Goal: Information Seeking & Learning: Learn about a topic

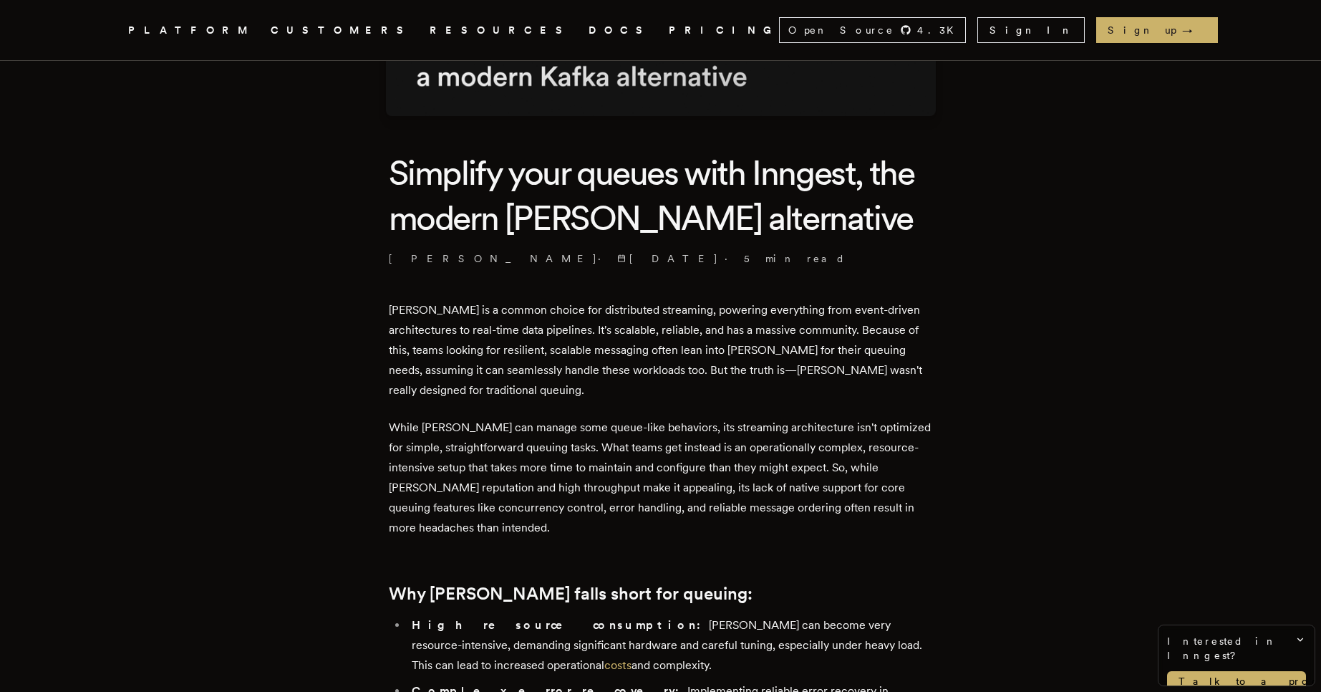
scroll to position [571, 0]
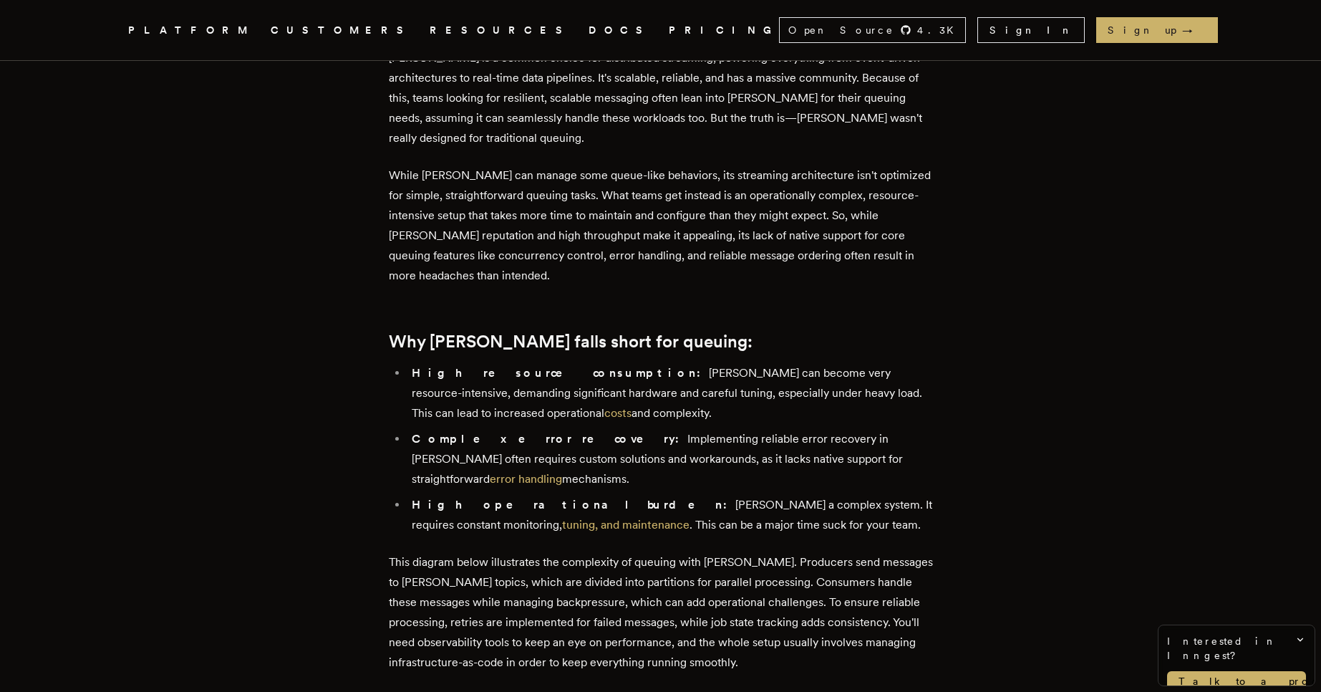
drag, startPoint x: 0, startPoint y: 0, endPoint x: 304, endPoint y: 509, distance: 593.1
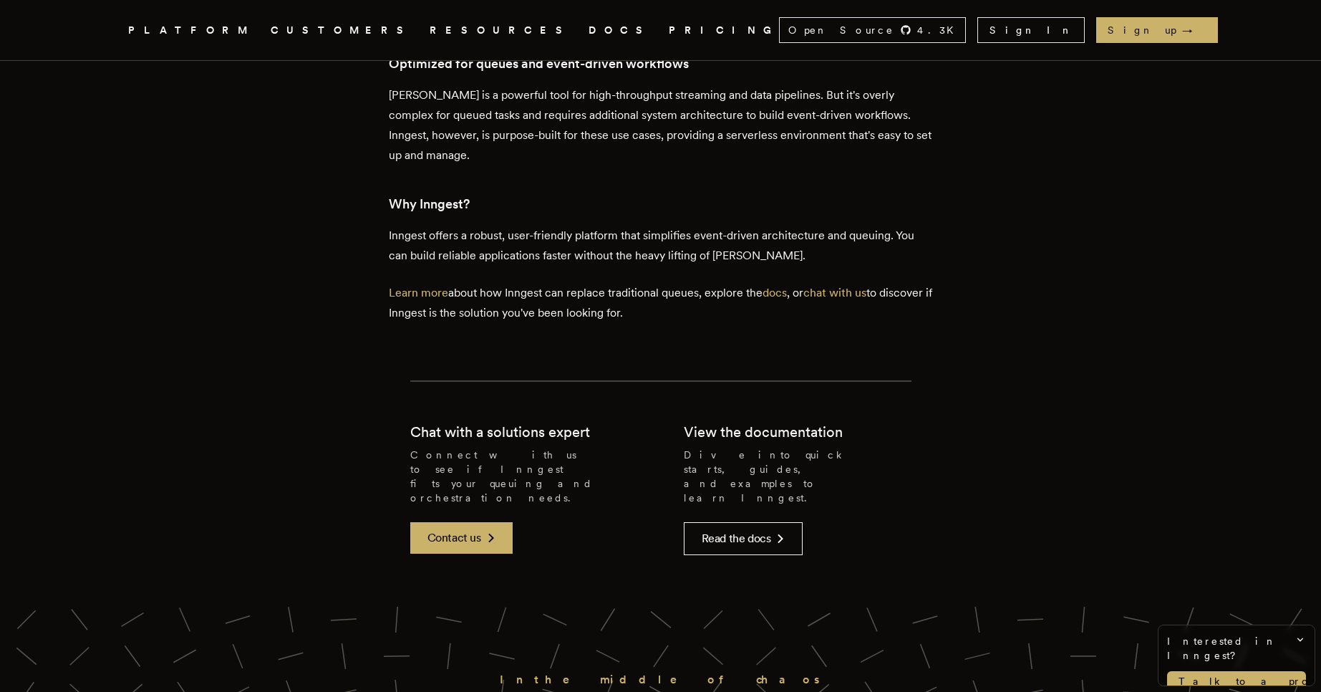
scroll to position [2922, 0]
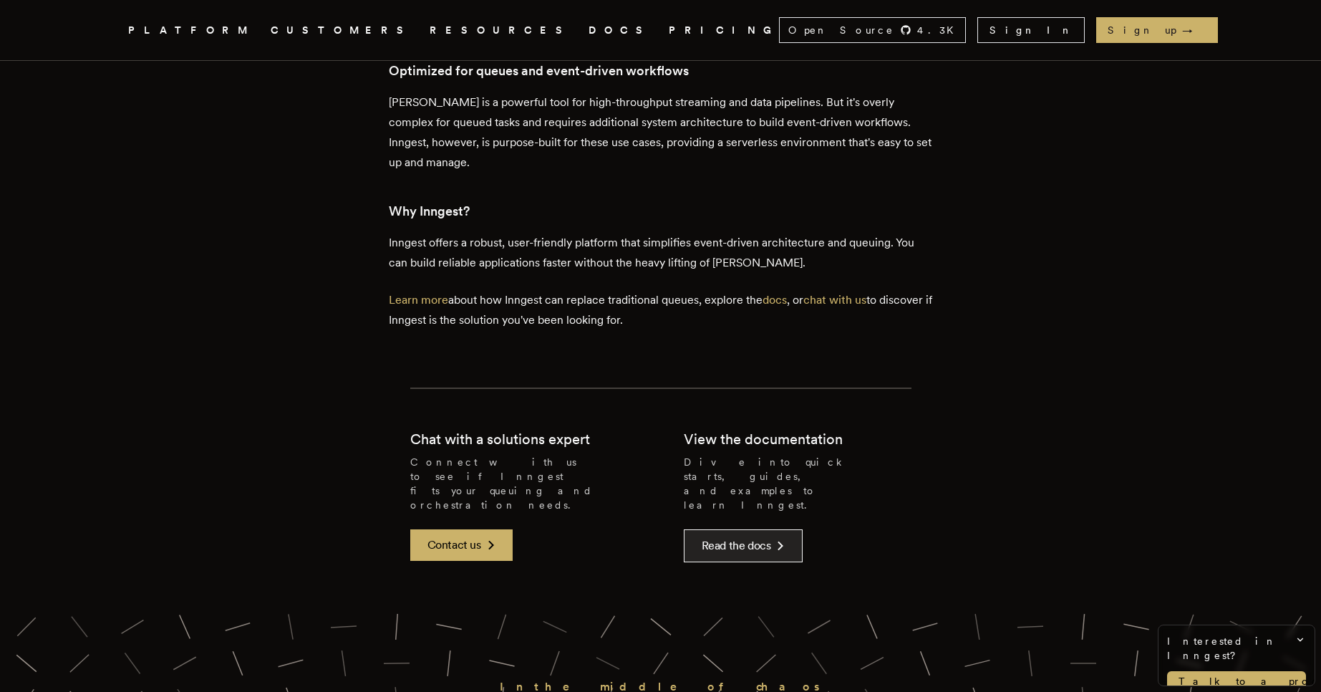
click at [782, 537] on icon at bounding box center [780, 545] width 17 height 17
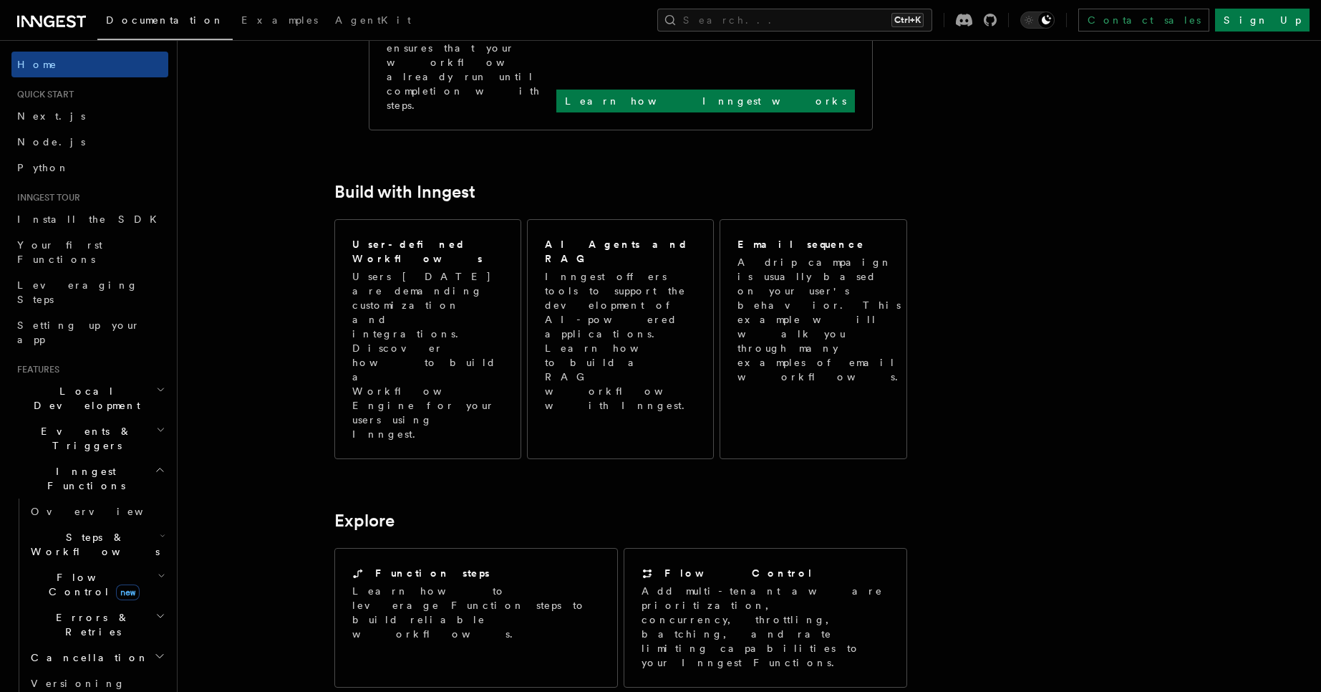
scroll to position [697, 0]
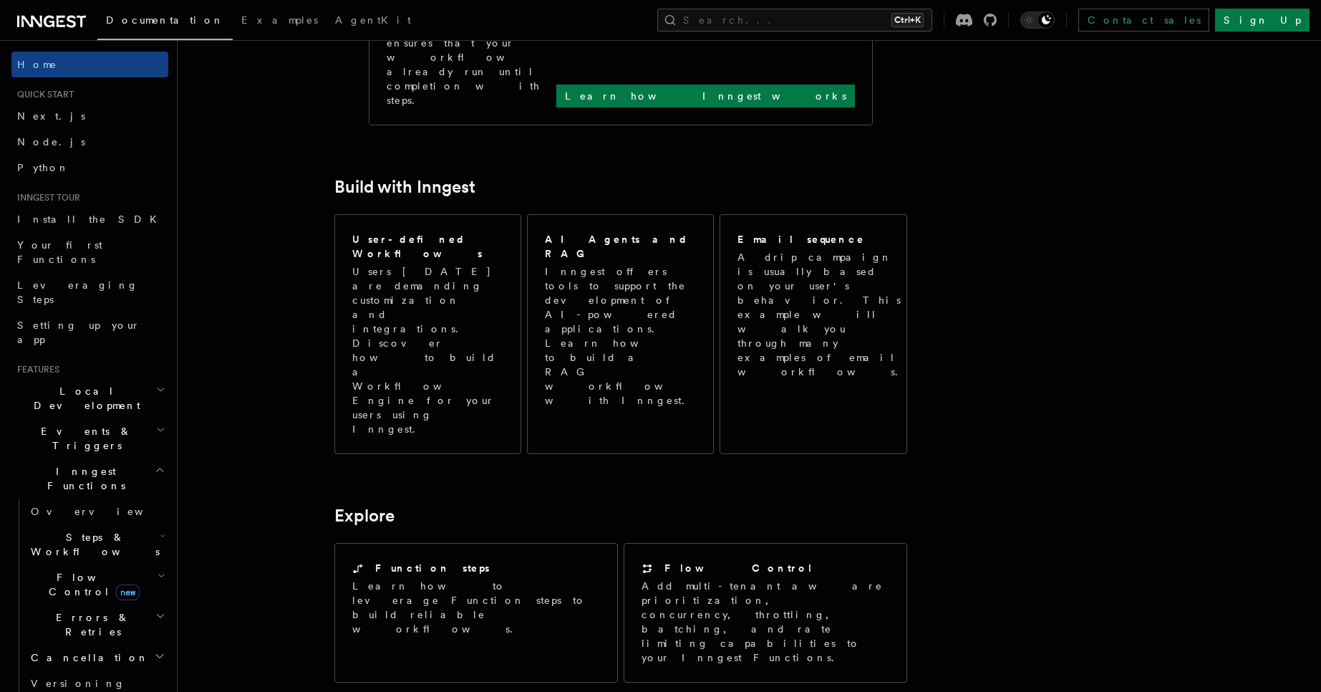
click at [107, 604] on h2 "Errors & Retries" at bounding box center [96, 624] width 143 height 40
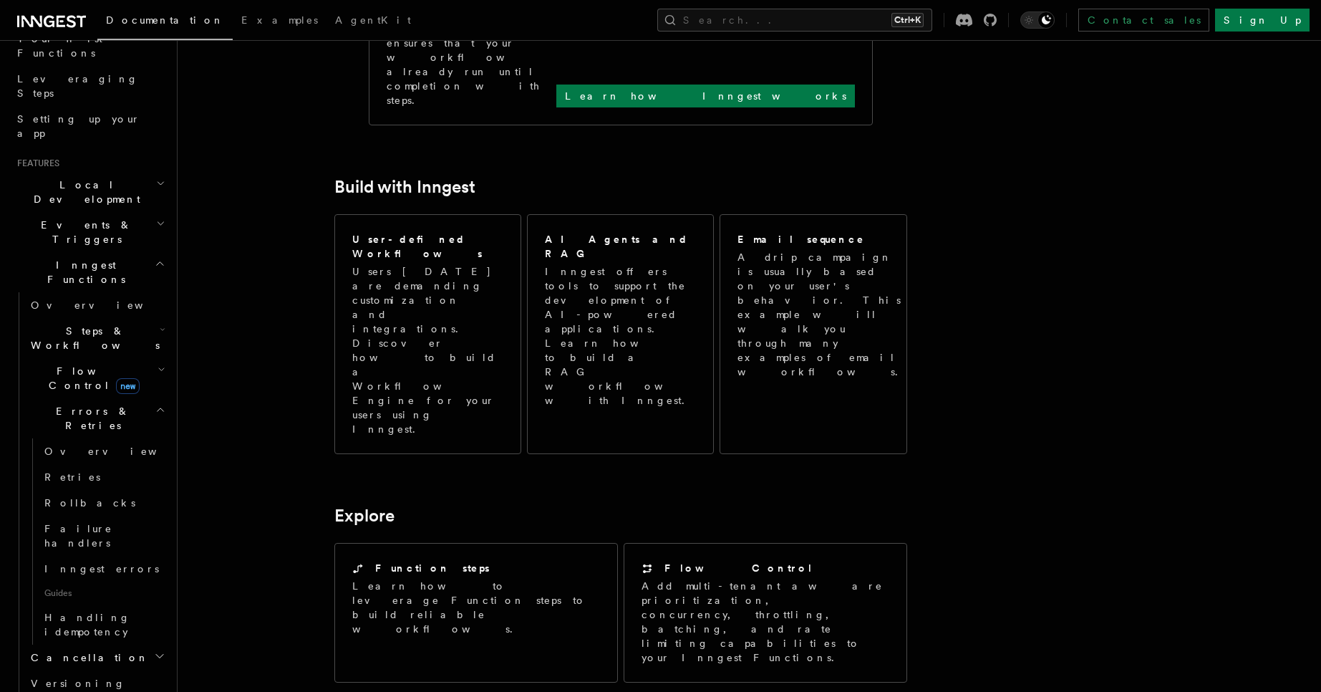
scroll to position [209, 0]
click at [86, 513] on link "Failure handlers" at bounding box center [104, 533] width 130 height 40
